Goal: Communication & Community: Participate in discussion

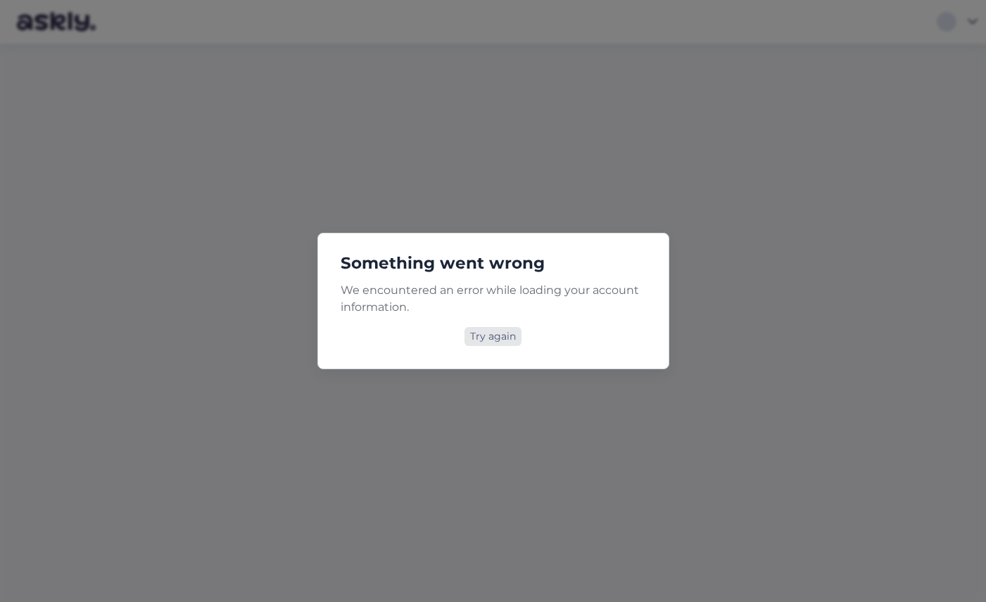
click at [490, 334] on div "Try again" at bounding box center [492, 336] width 57 height 19
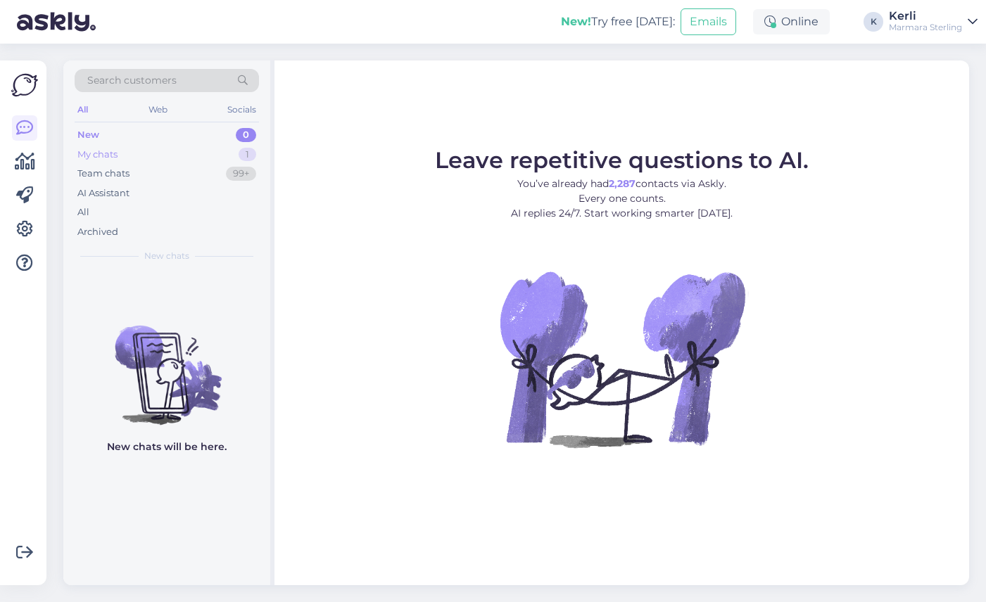
click at [171, 153] on div "My chats 1" at bounding box center [167, 155] width 184 height 20
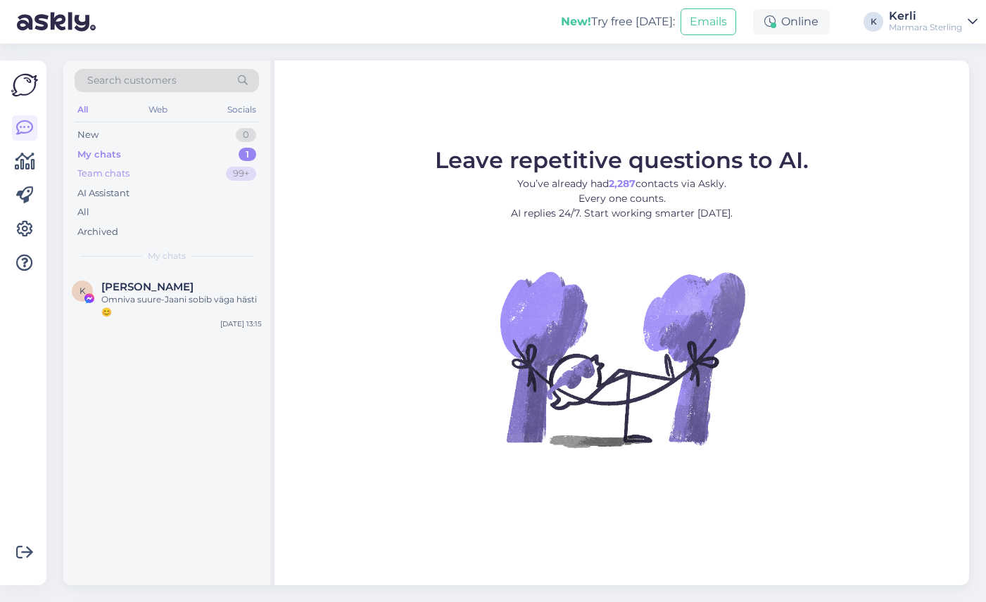
click at [180, 179] on div "Team chats 99+" at bounding box center [167, 174] width 184 height 20
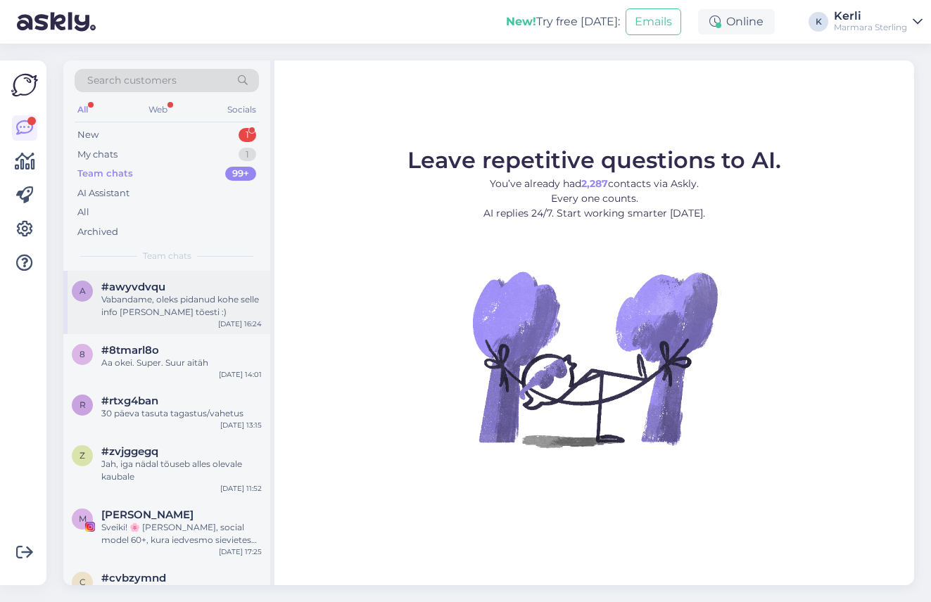
click at [126, 306] on div "Vabandame, oleks pidanud kohe selle info [PERSON_NAME] tõesti :)" at bounding box center [181, 305] width 160 height 25
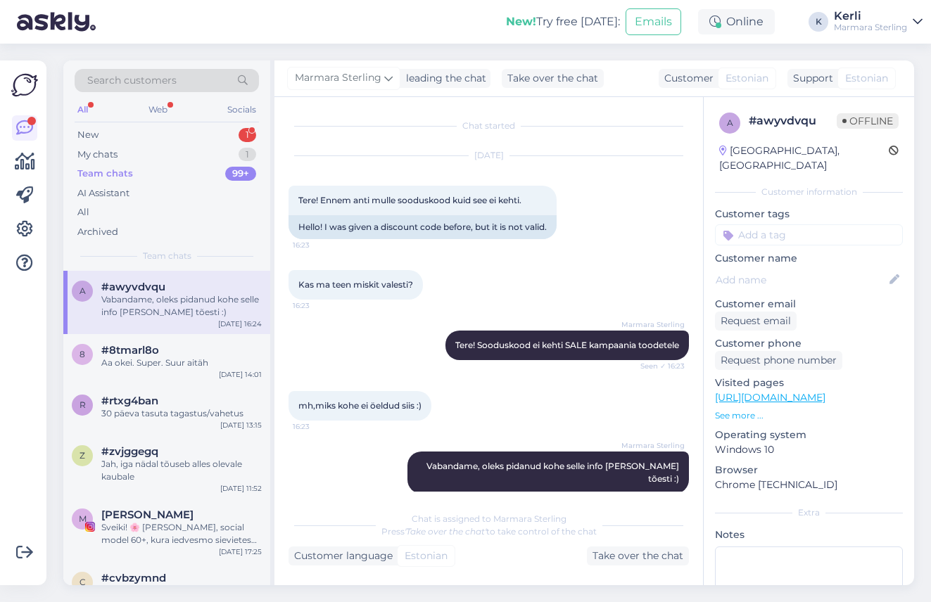
scroll to position [5, 0]
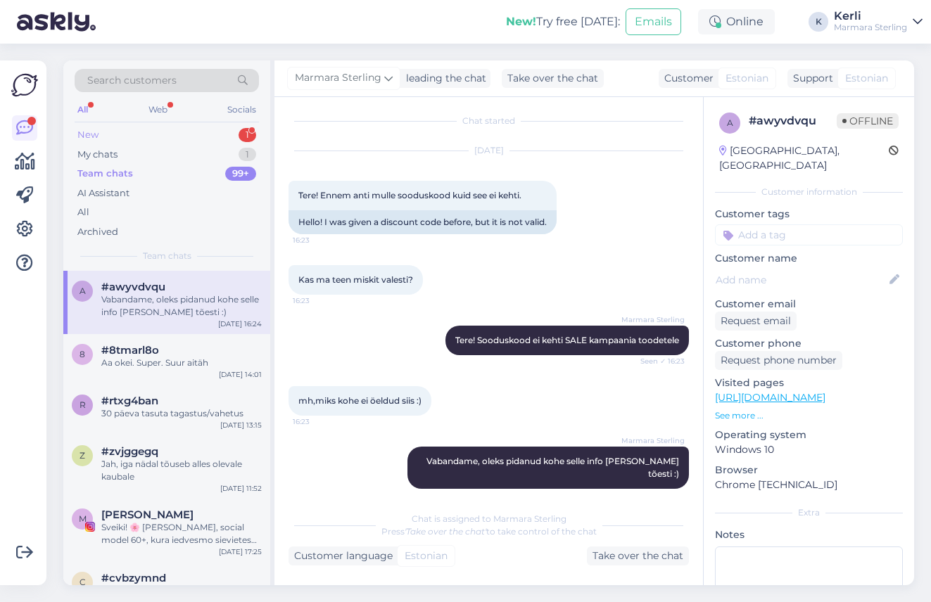
click at [129, 142] on div "New 1" at bounding box center [167, 135] width 184 height 20
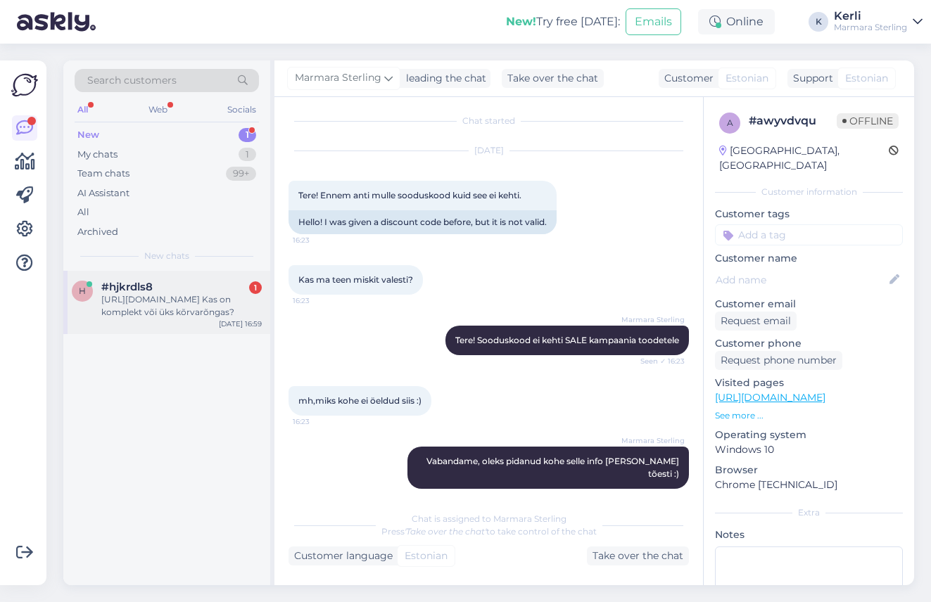
click at [156, 281] on div "#hjkrdls8 1" at bounding box center [181, 287] width 160 height 13
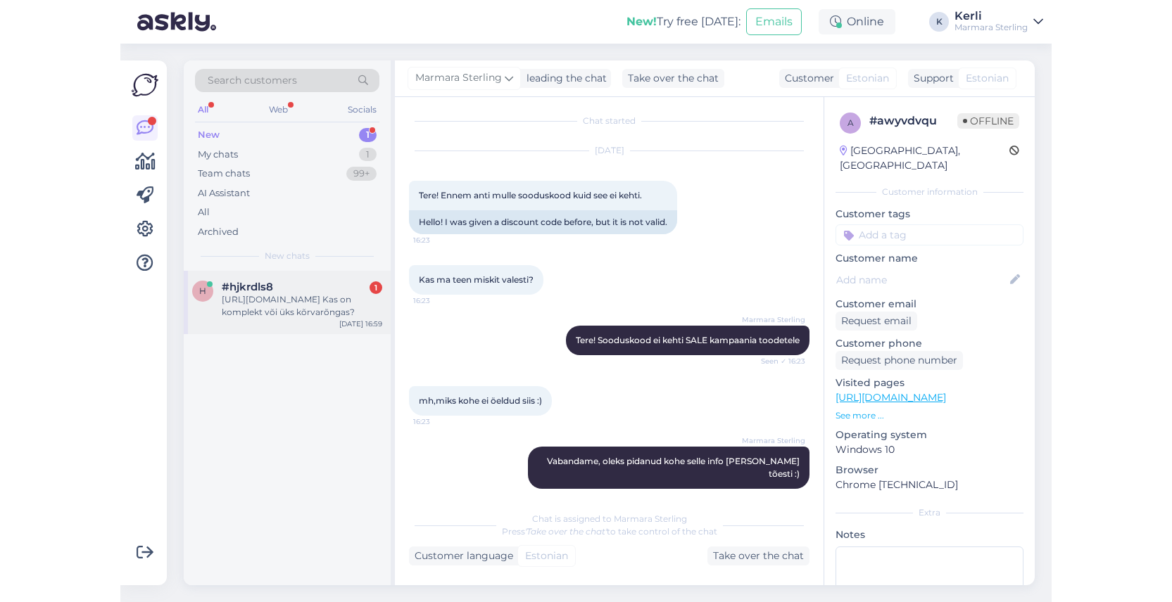
scroll to position [0, 0]
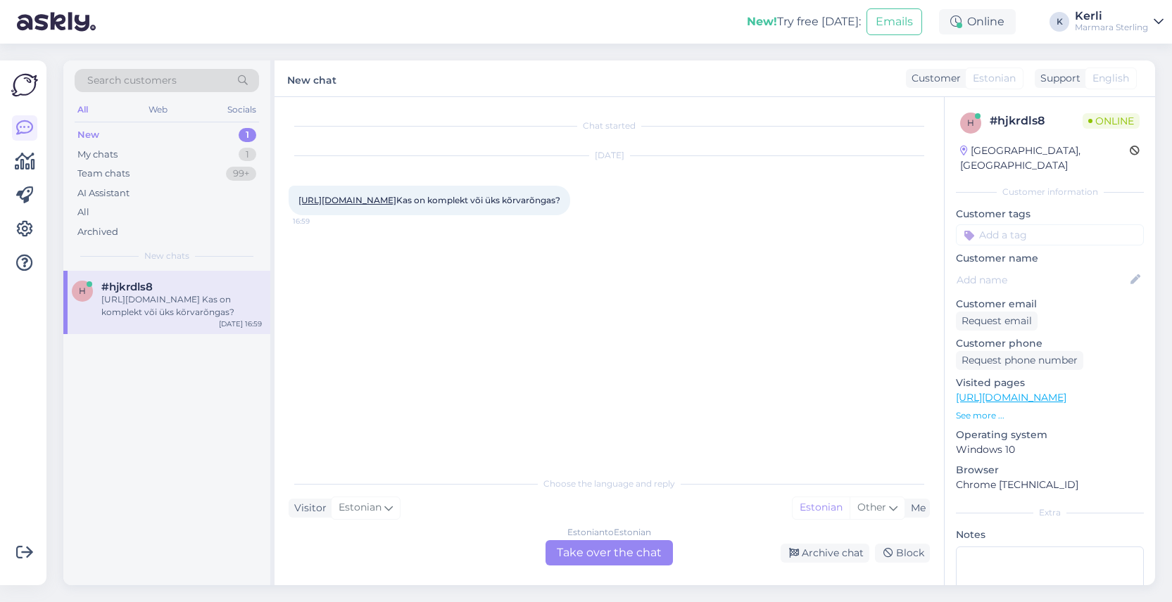
click at [396, 203] on link "[URL][DOMAIN_NAME]" at bounding box center [347, 200] width 98 height 11
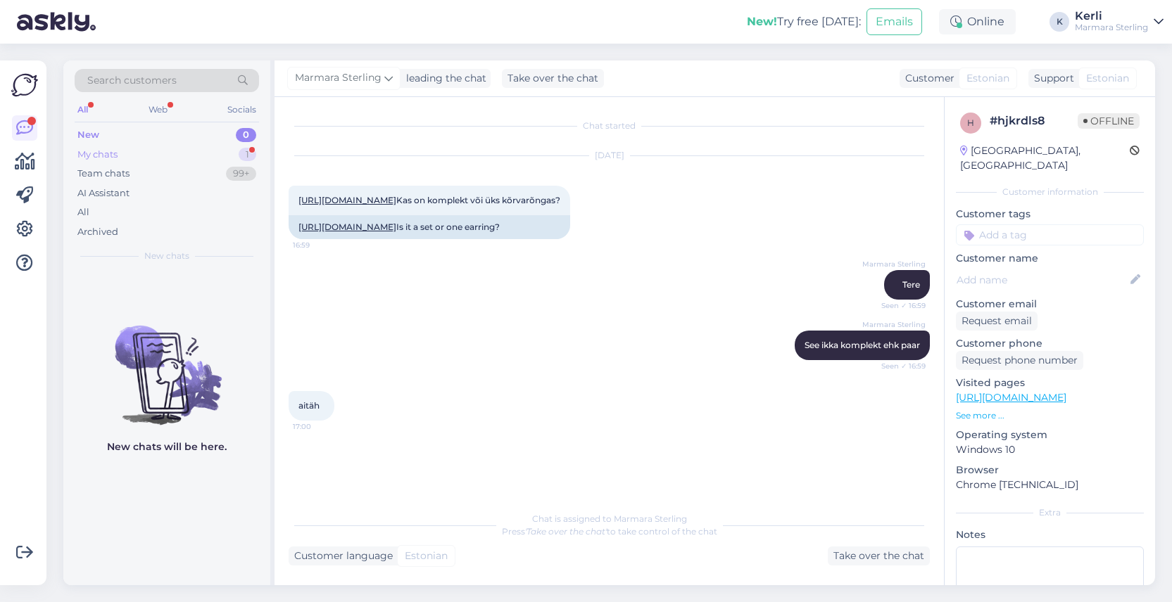
click at [139, 147] on div "My chats 1" at bounding box center [167, 155] width 184 height 20
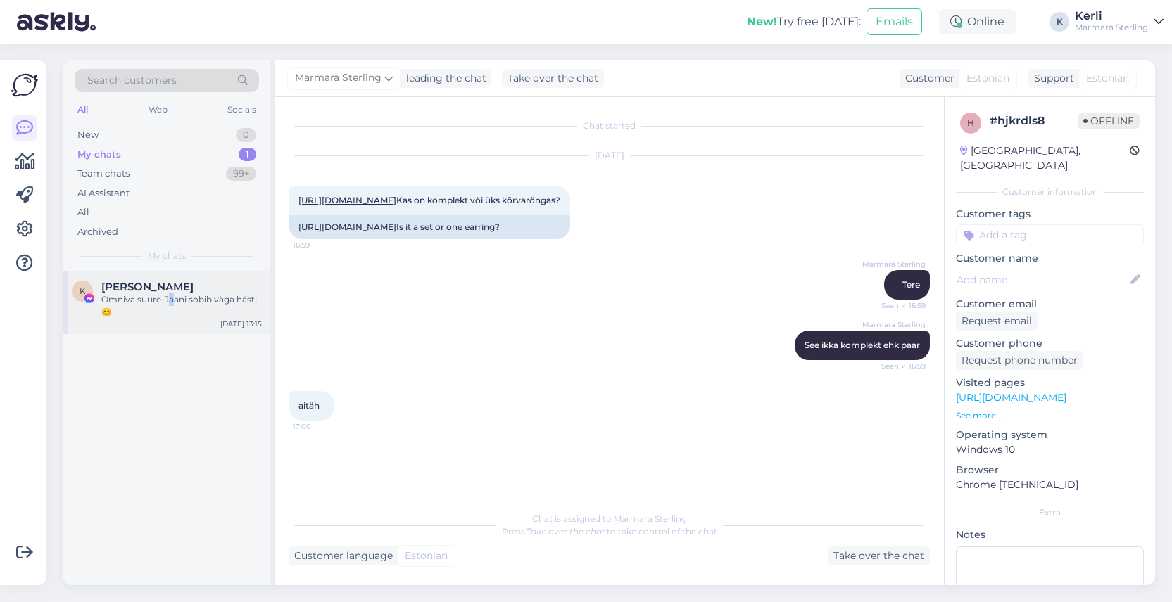
click at [170, 296] on div "Omniva suure-Jaani sobib väga hästi 😊" at bounding box center [181, 305] width 160 height 25
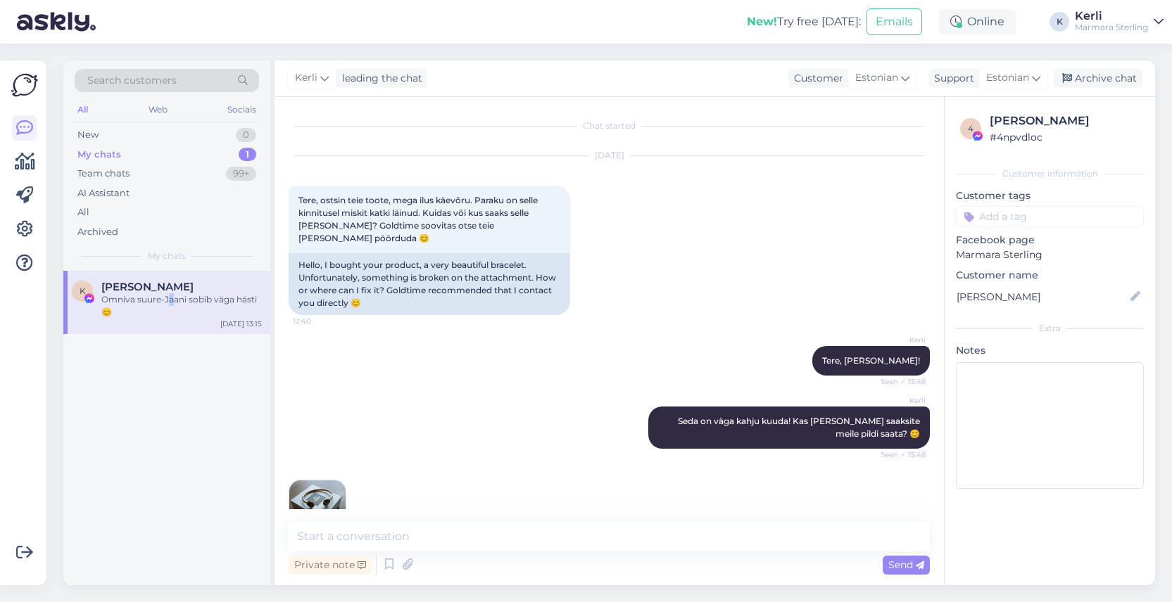
scroll to position [2392, 0]
